Goal: Task Accomplishment & Management: Use online tool/utility

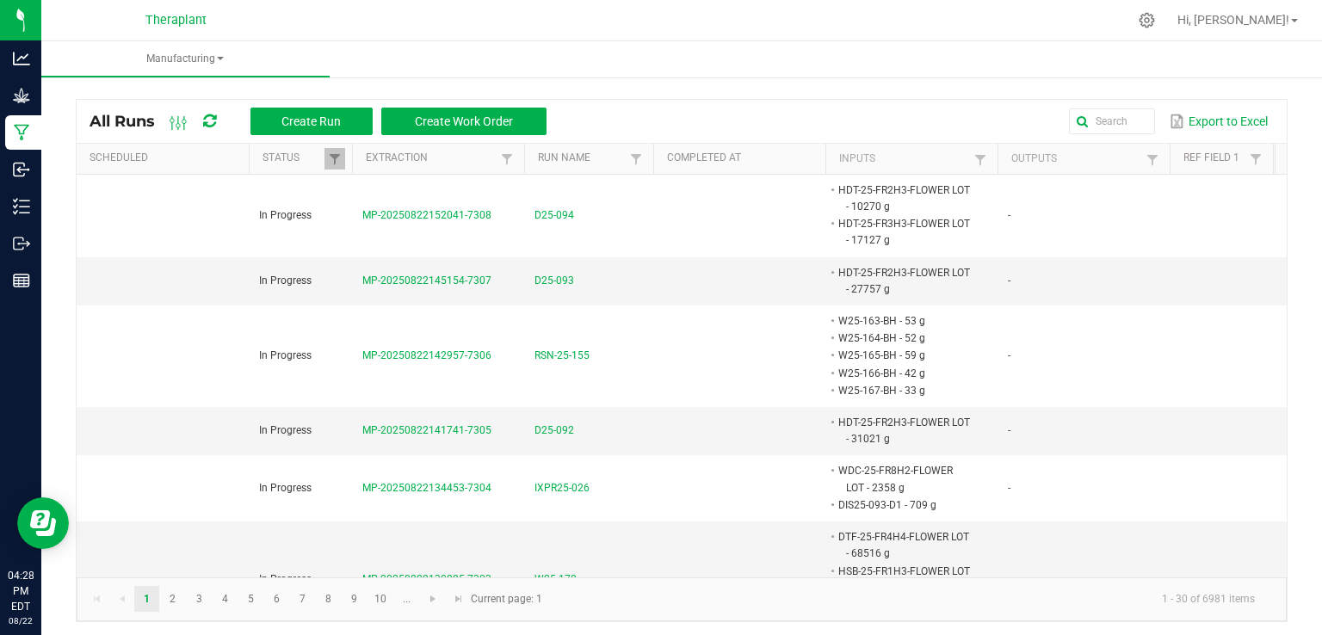
click at [215, 122] on icon at bounding box center [209, 121] width 13 height 15
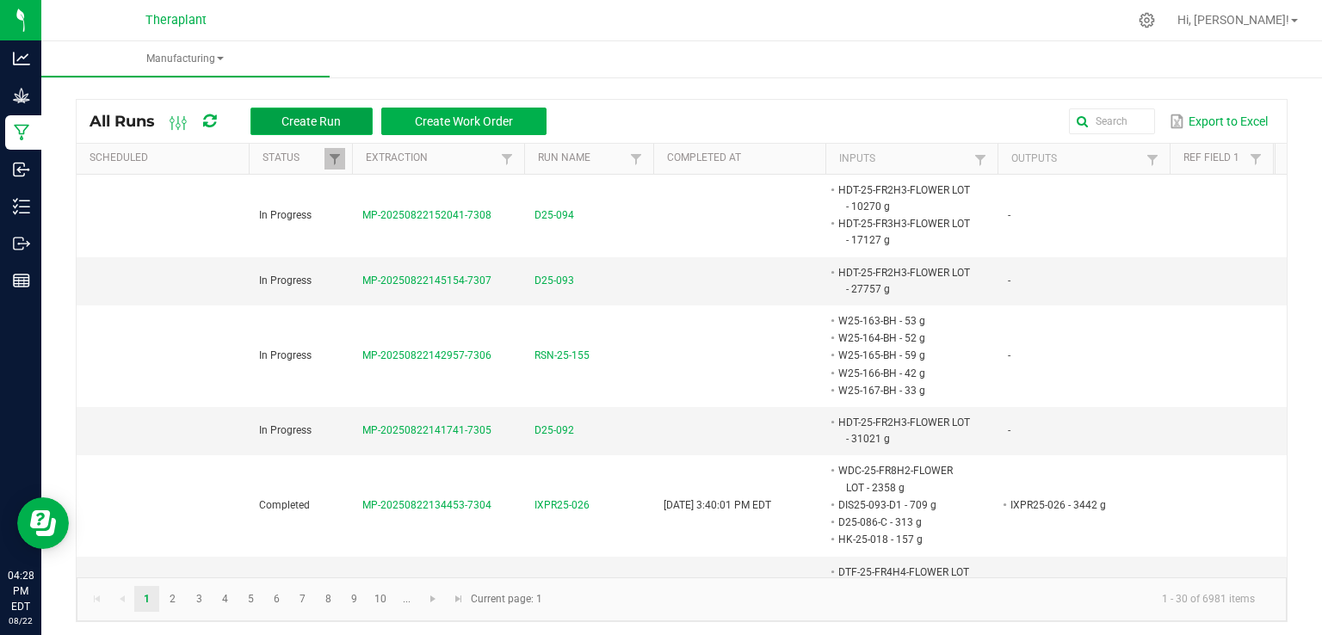
click at [298, 118] on span "Create Run" at bounding box center [310, 121] width 59 height 14
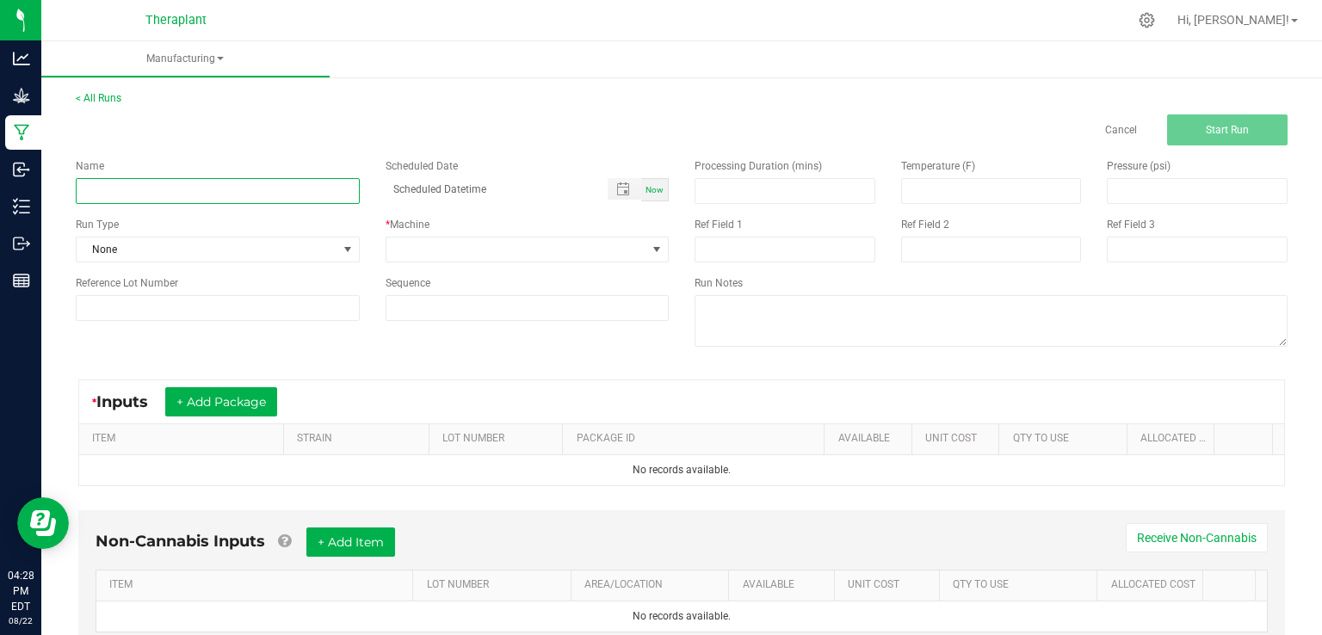
click at [237, 189] on input at bounding box center [218, 191] width 284 height 26
type input "p"
type input "PurpleBerry MR 41251 [DATE]"
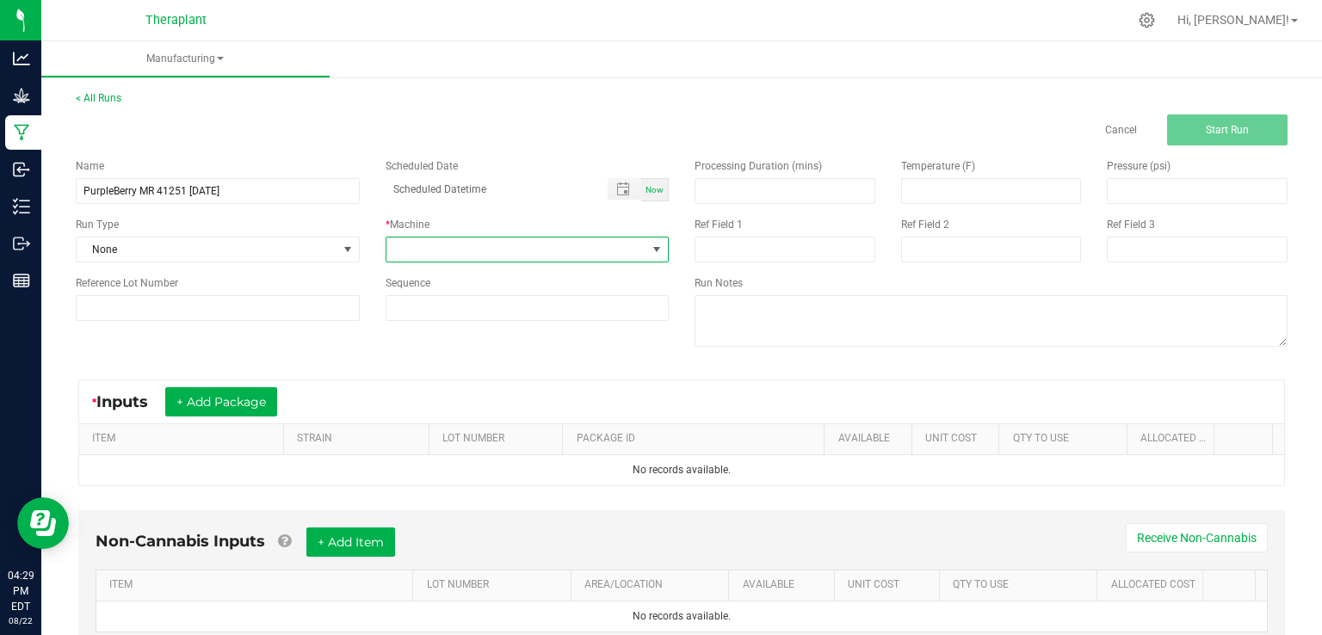
click at [578, 249] on span at bounding box center [516, 249] width 261 height 24
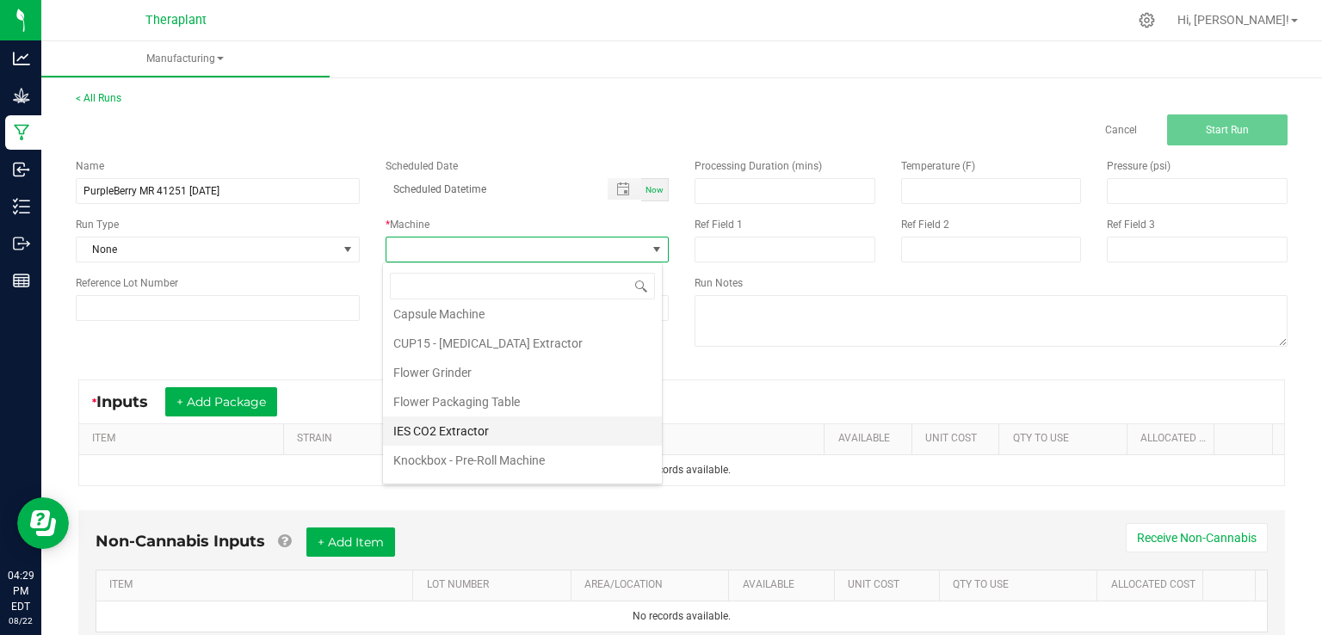
scroll to position [88, 0]
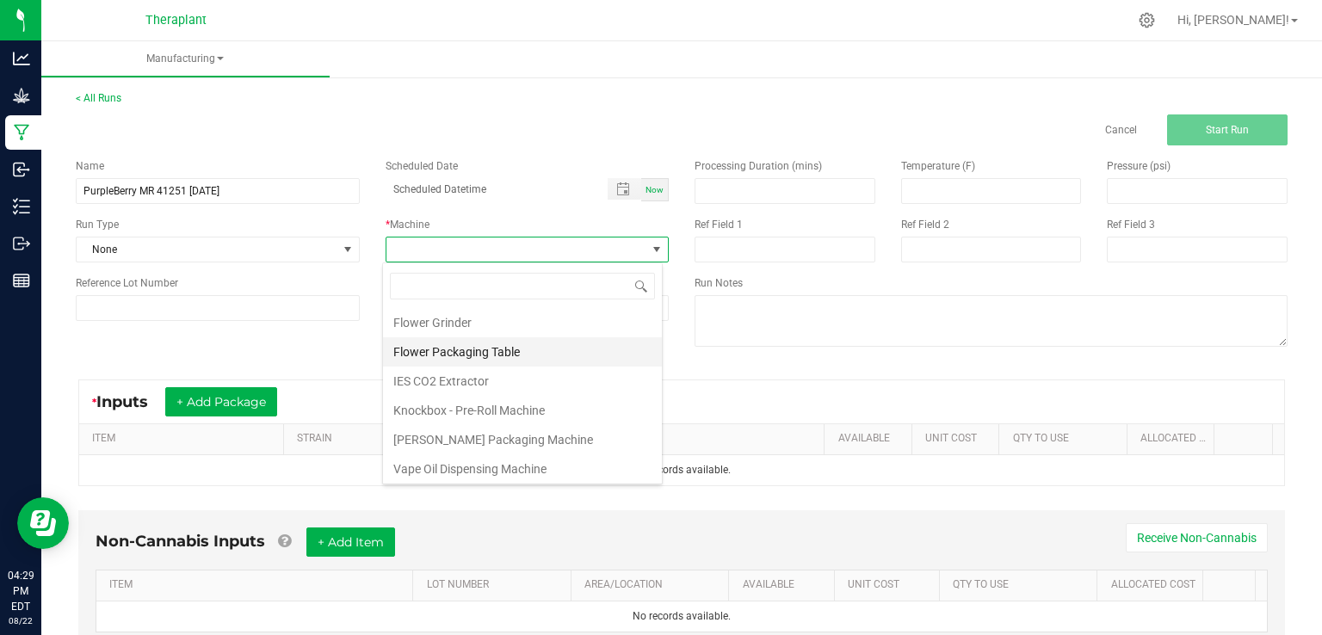
click at [461, 348] on li "Flower Packaging Table" at bounding box center [522, 351] width 279 height 29
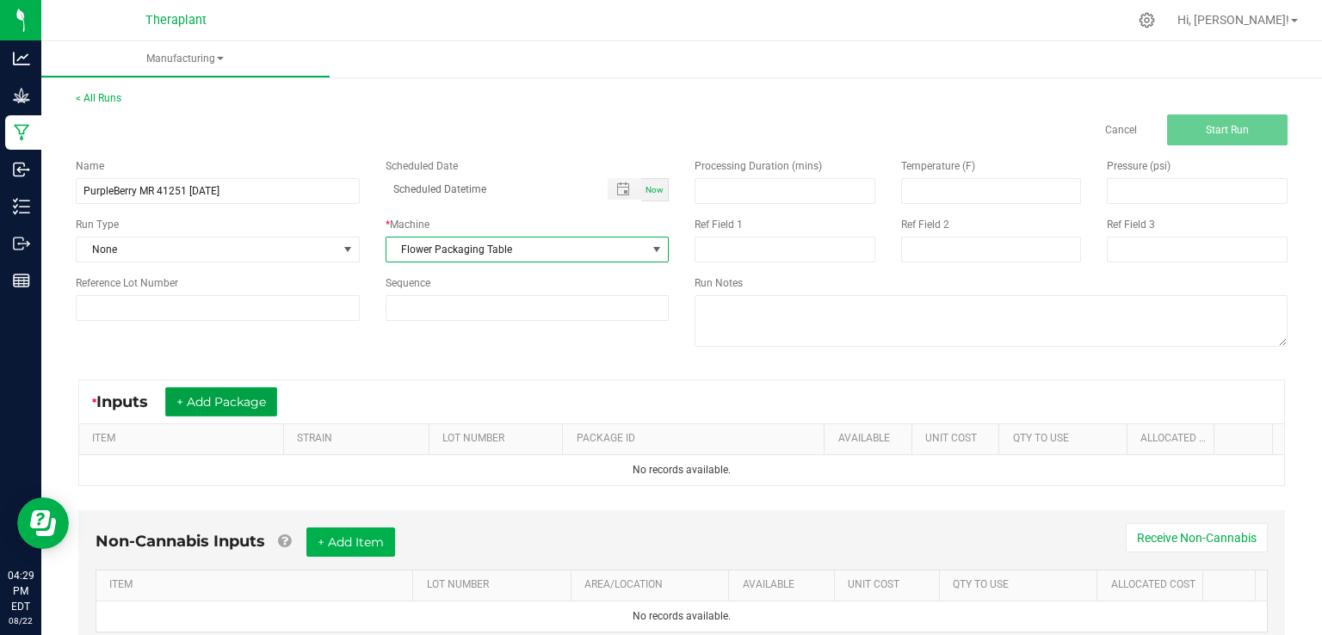
click at [214, 396] on button "+ Add Package" at bounding box center [221, 401] width 112 height 29
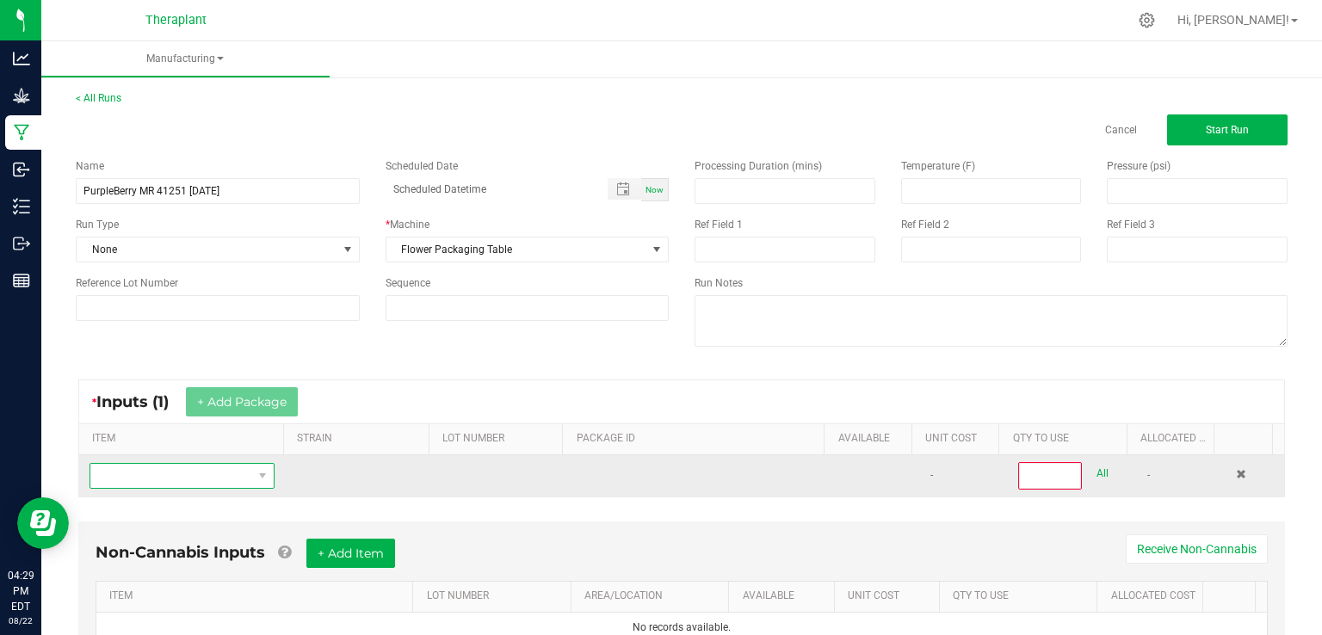
click at [206, 464] on span "NO DATA FOUND" at bounding box center [171, 476] width 162 height 24
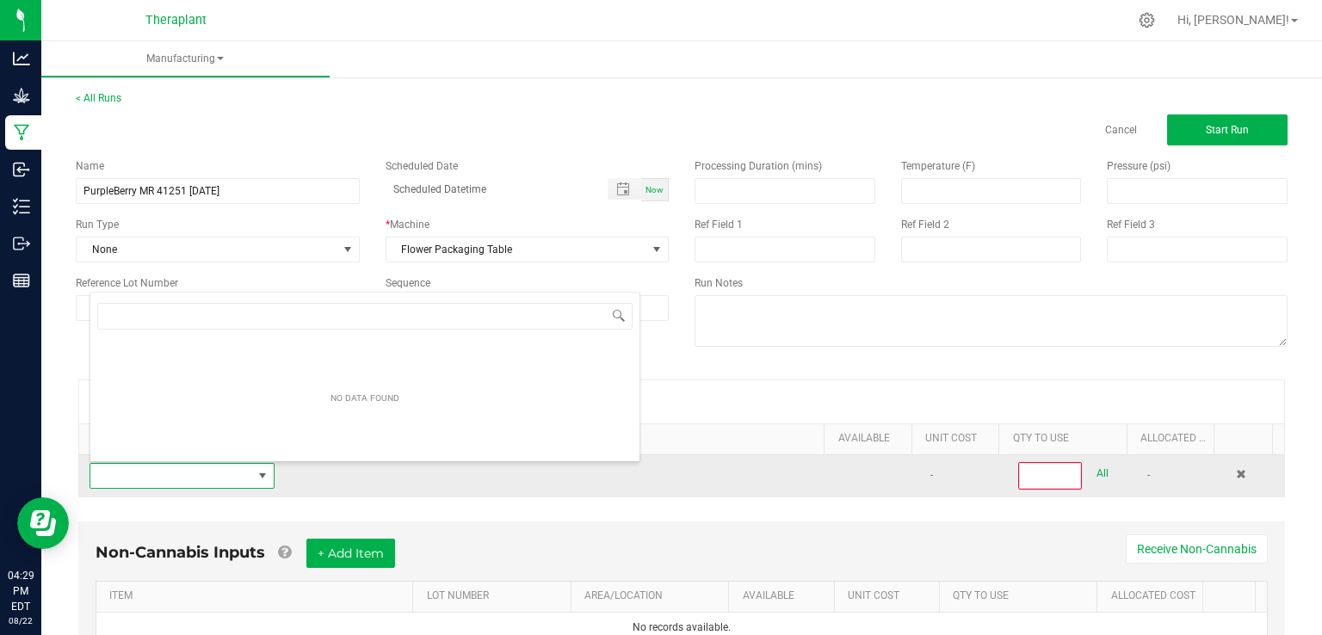
scroll to position [25, 178]
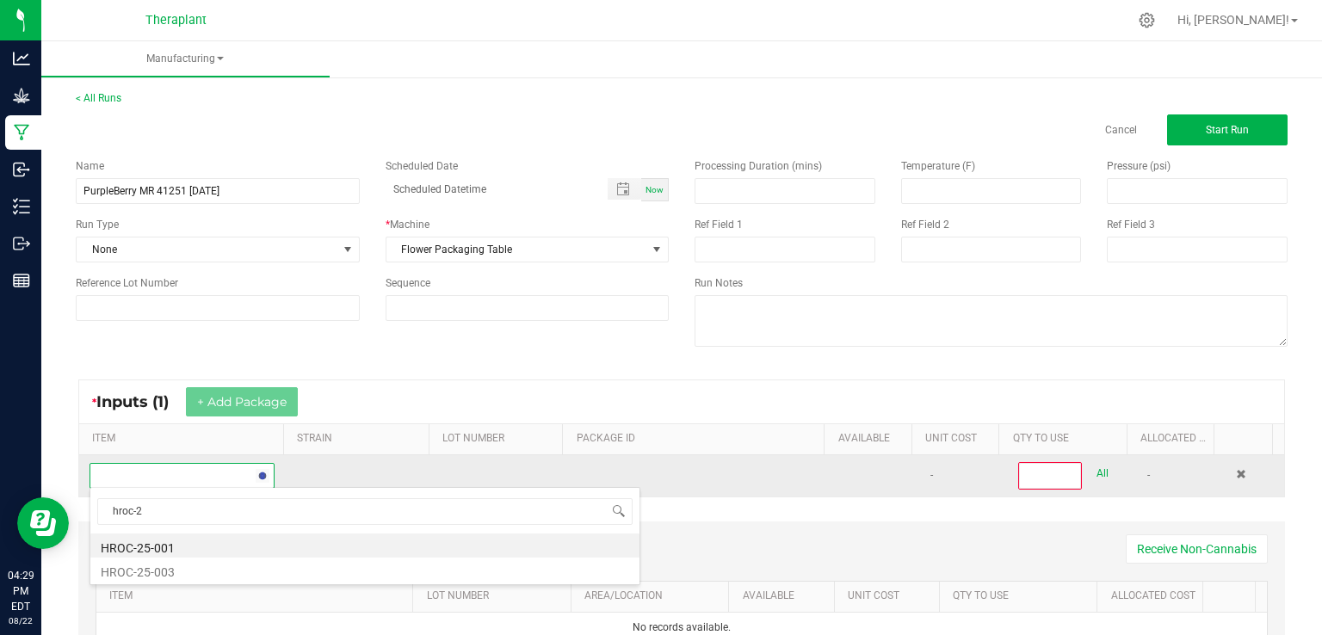
type input "hroc-25"
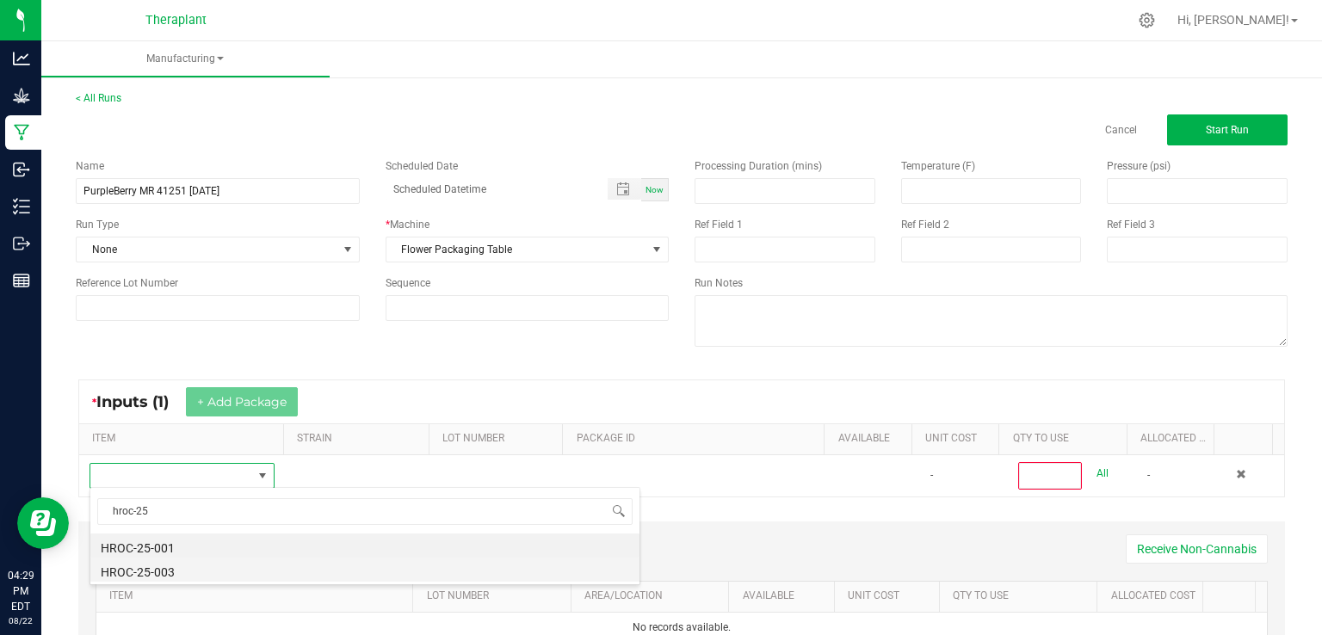
click at [182, 574] on li "HROC-25-003" at bounding box center [364, 570] width 549 height 24
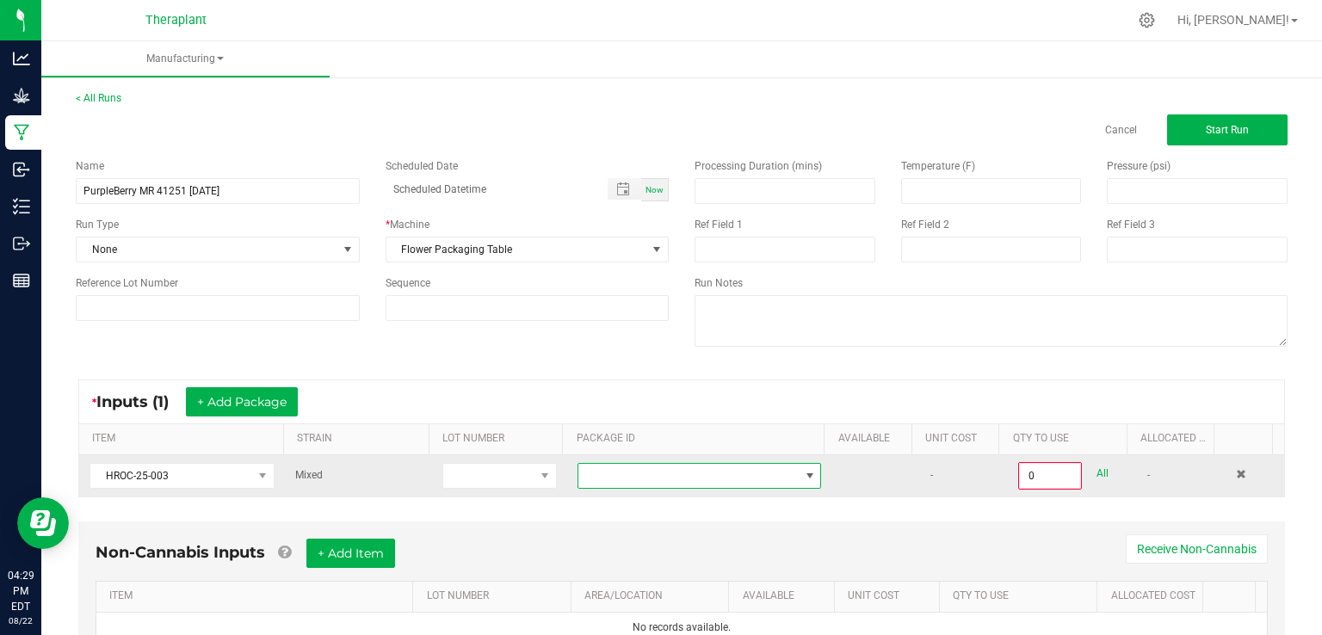
click at [657, 465] on span at bounding box center [688, 476] width 220 height 24
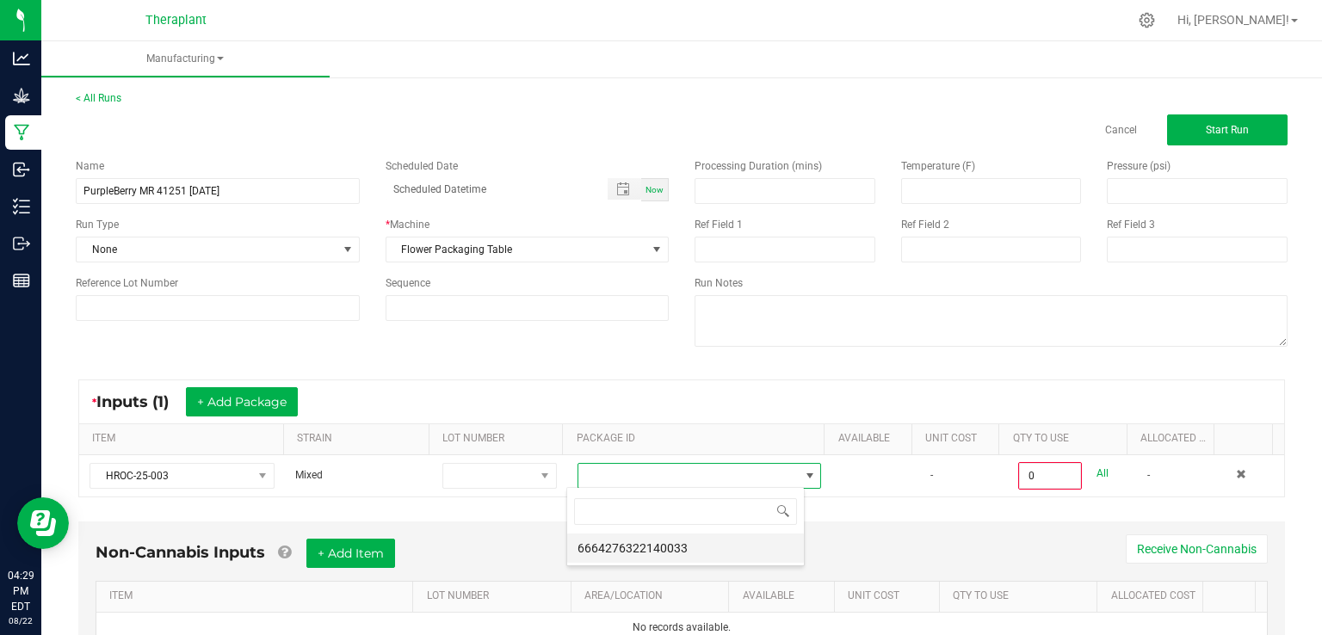
click at [659, 556] on li "6664276322140033" at bounding box center [685, 547] width 237 height 29
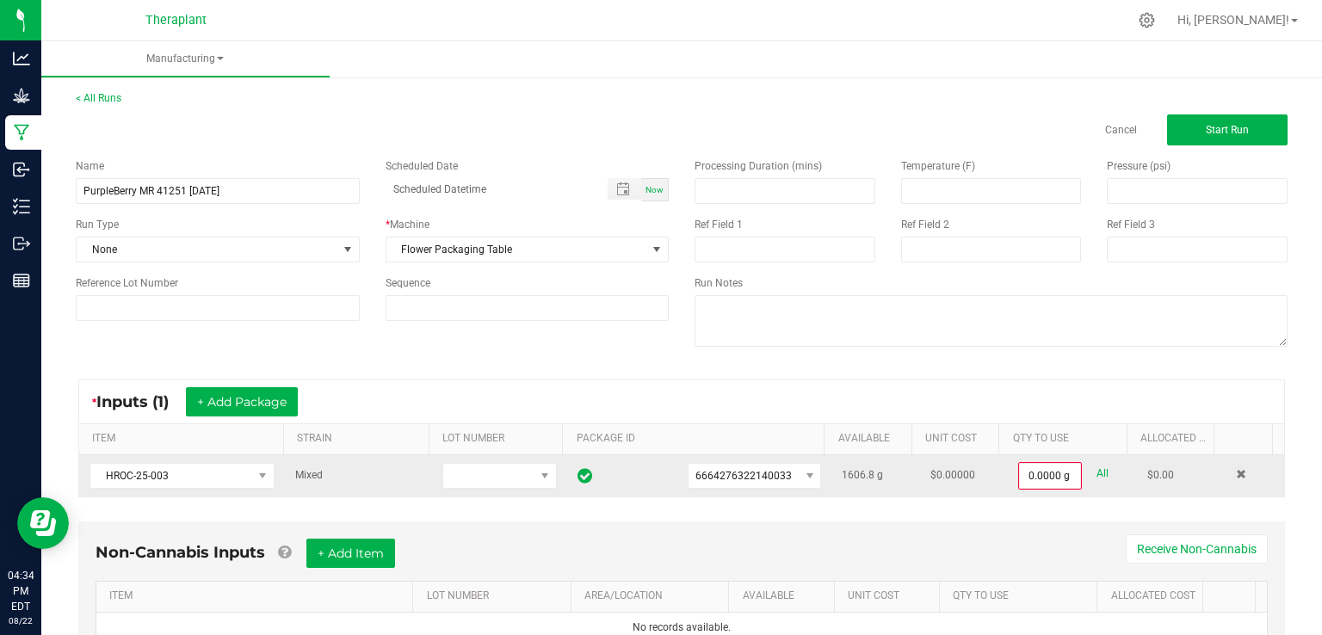
click at [1096, 479] on link "All" at bounding box center [1102, 473] width 12 height 23
type input "1606.8000 g"
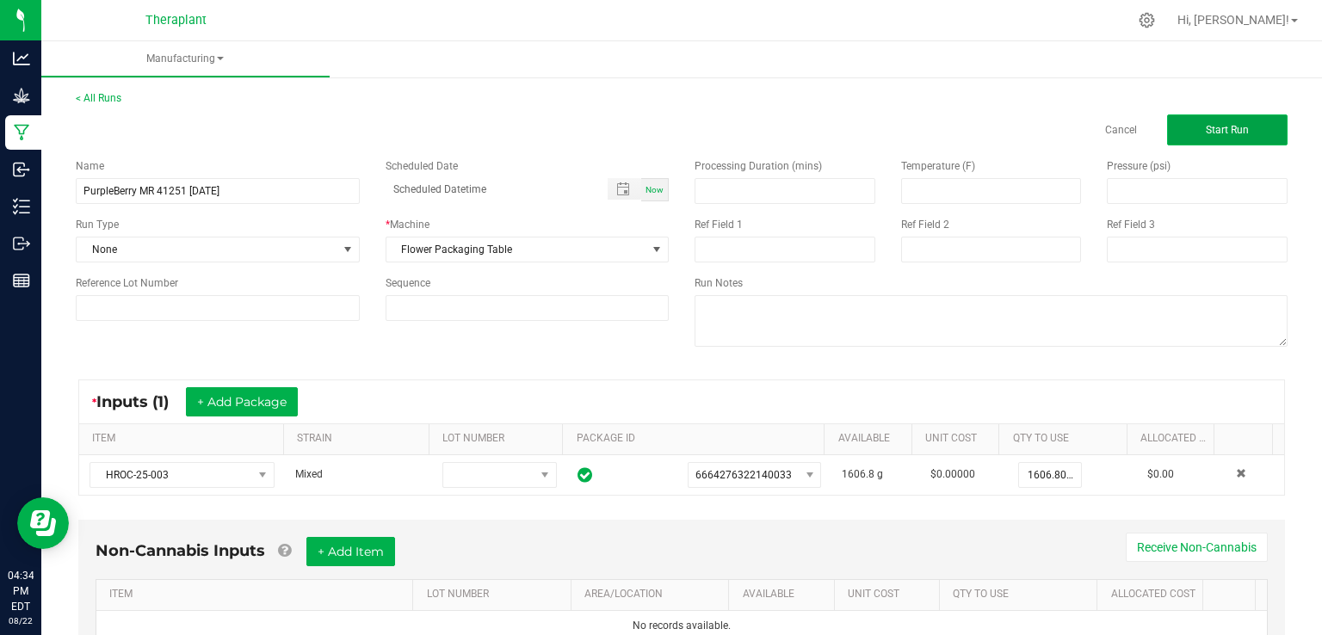
click at [1238, 127] on button "Start Run" at bounding box center [1227, 129] width 120 height 31
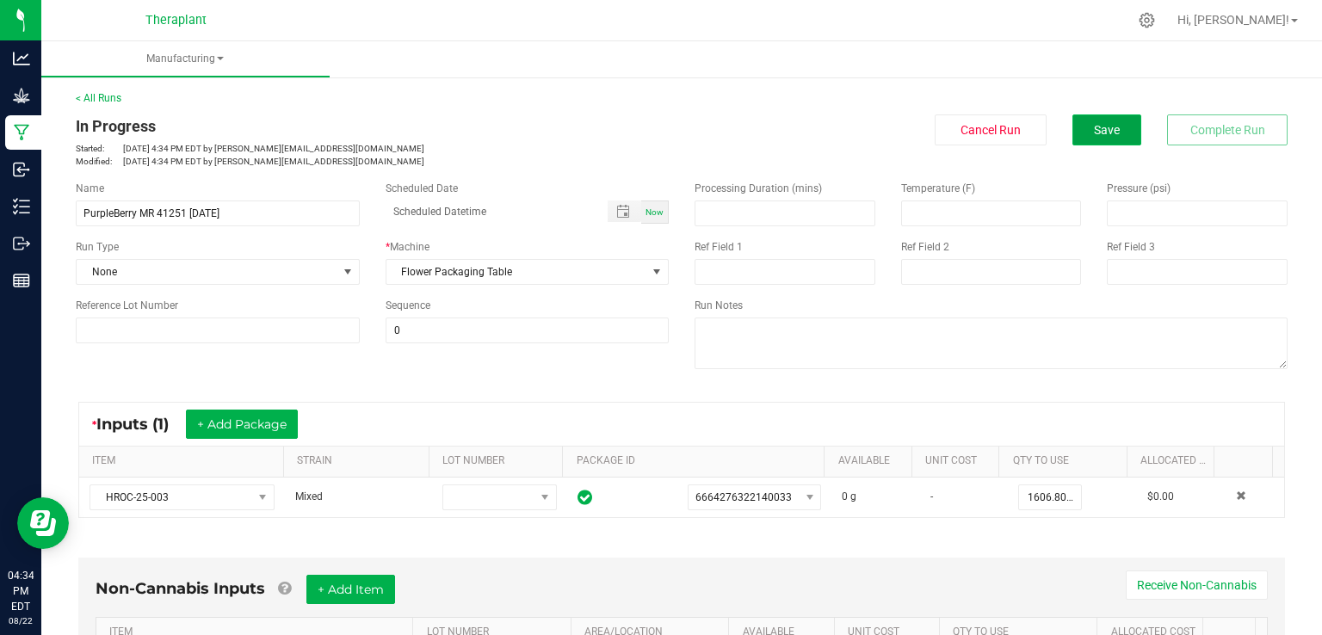
click at [1073, 129] on button "Save" at bounding box center [1106, 129] width 69 height 31
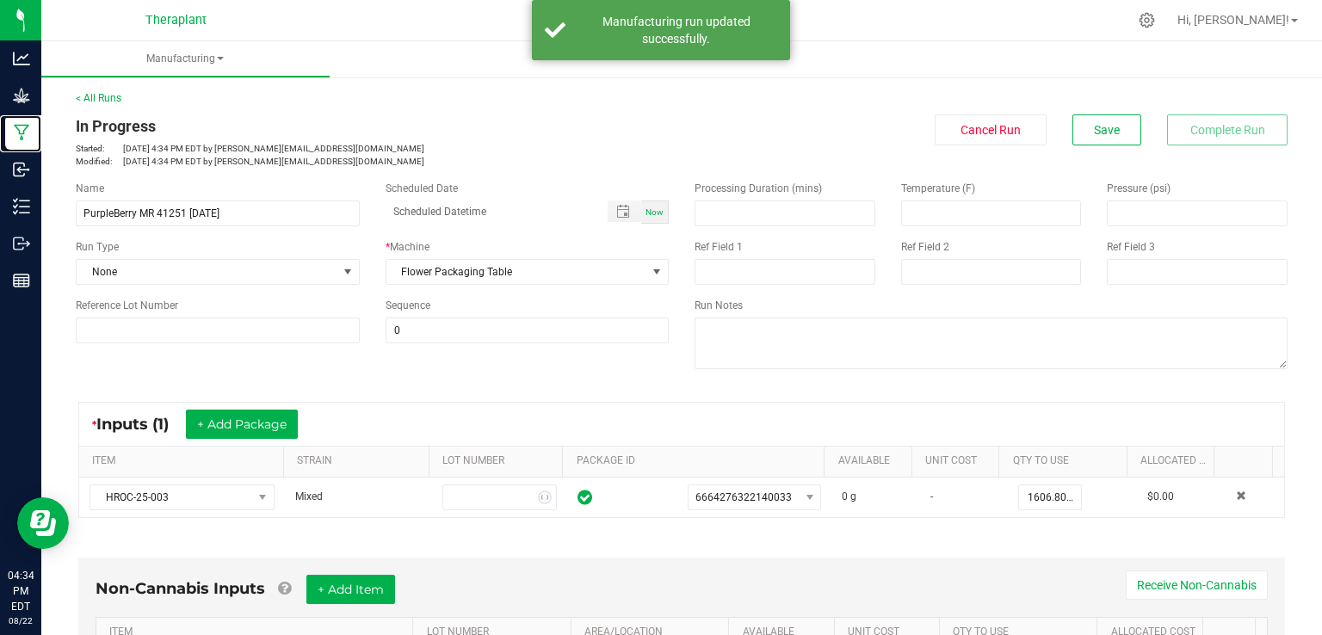
click at [28, 133] on icon at bounding box center [22, 132] width 16 height 17
